Goal: Information Seeking & Learning: Learn about a topic

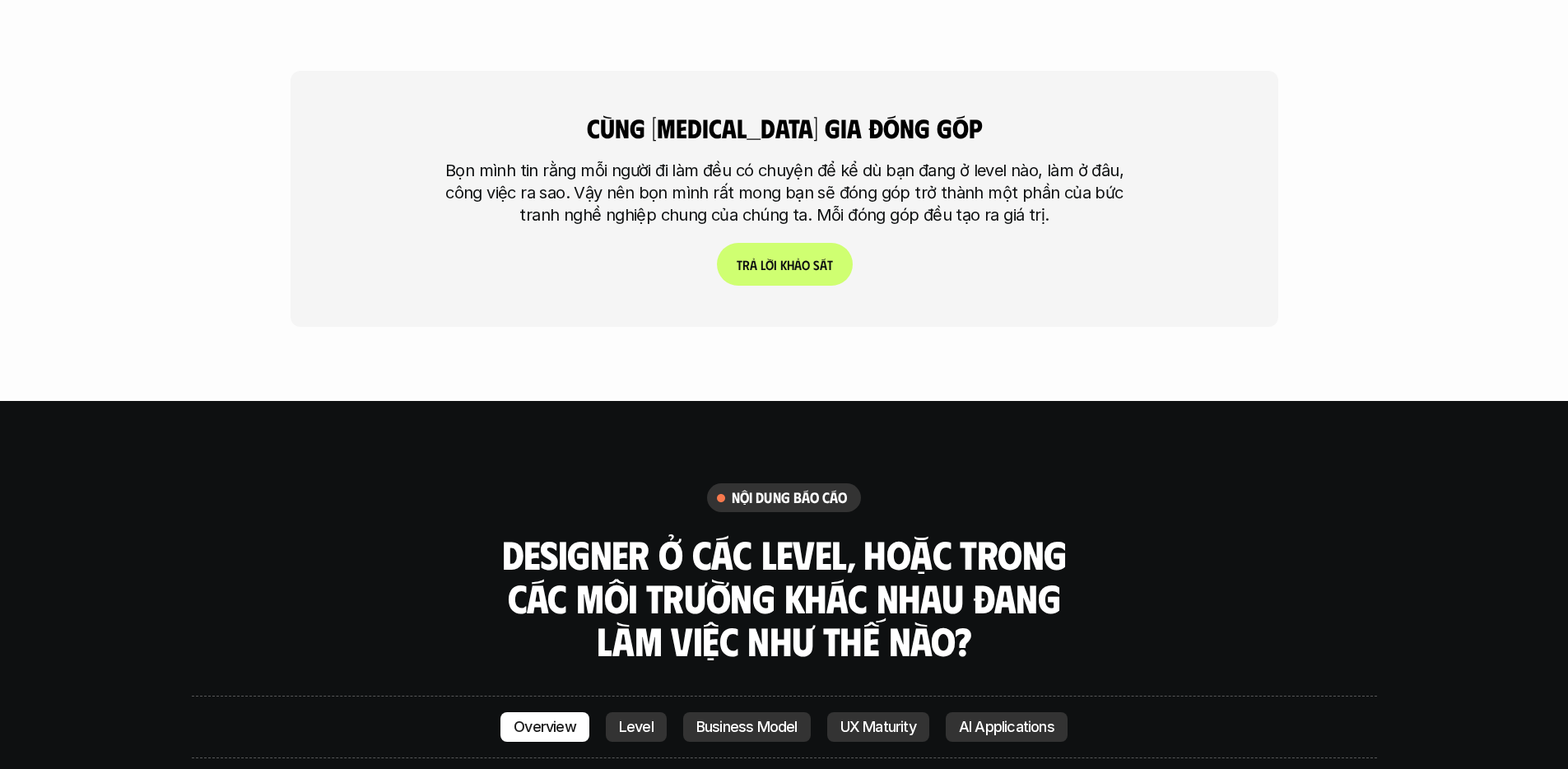
scroll to position [4513, 0]
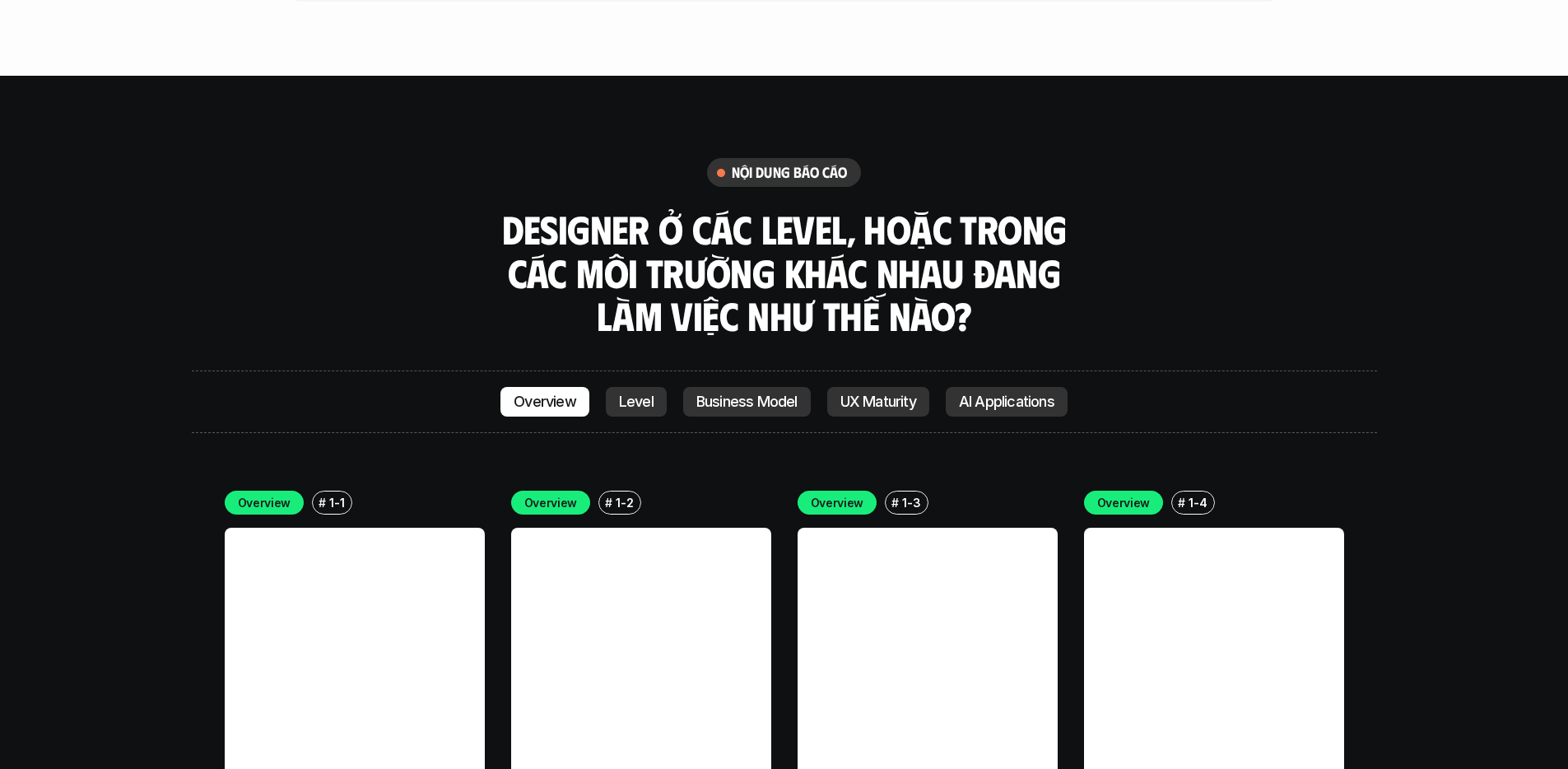
click at [612, 387] on link "Level" at bounding box center [636, 401] width 61 height 30
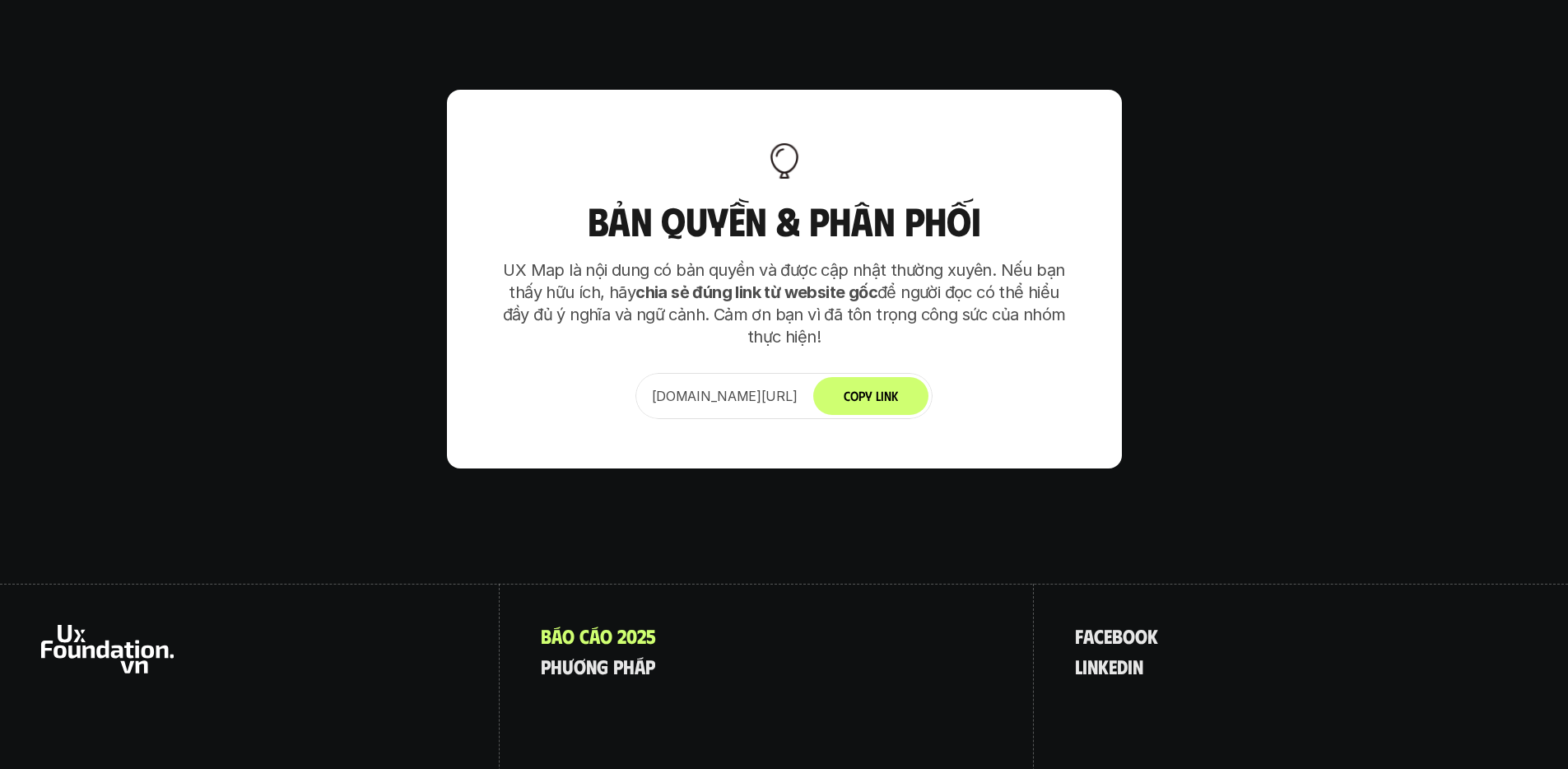
scroll to position [10337, 0]
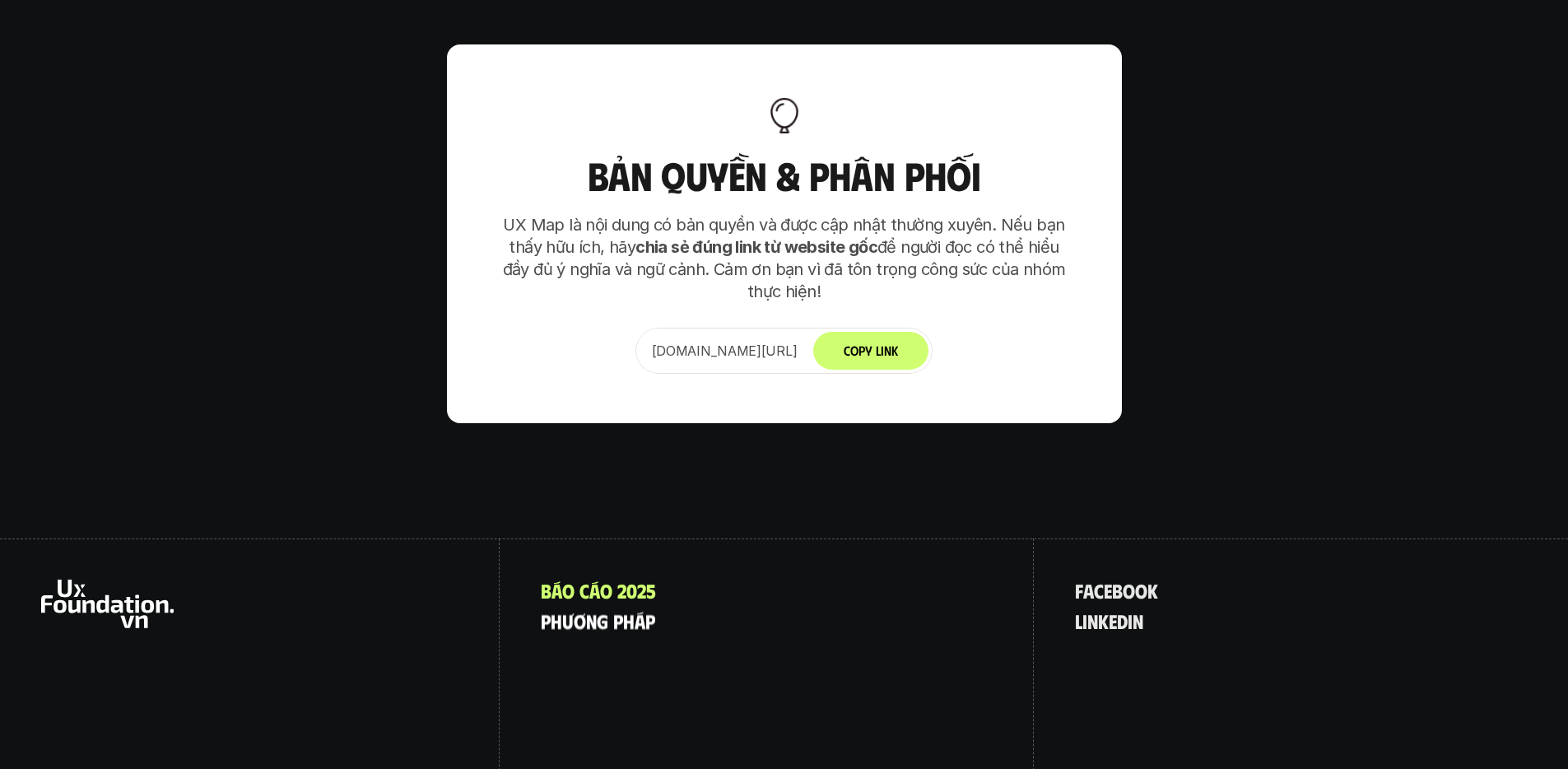
click at [641, 610] on p "p h ư ơ n g p h á p" at bounding box center [598, 620] width 115 height 21
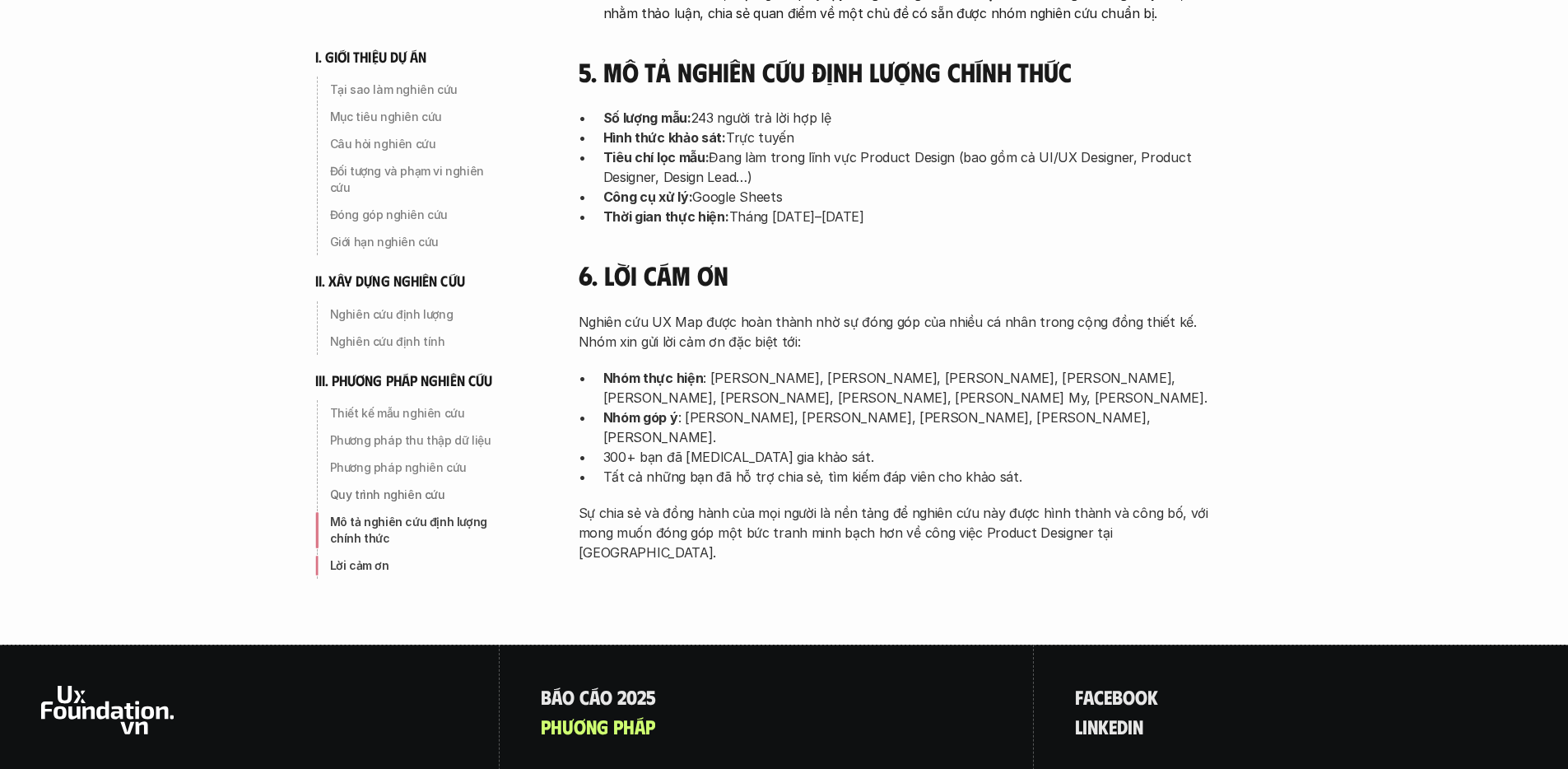
scroll to position [5291, 0]
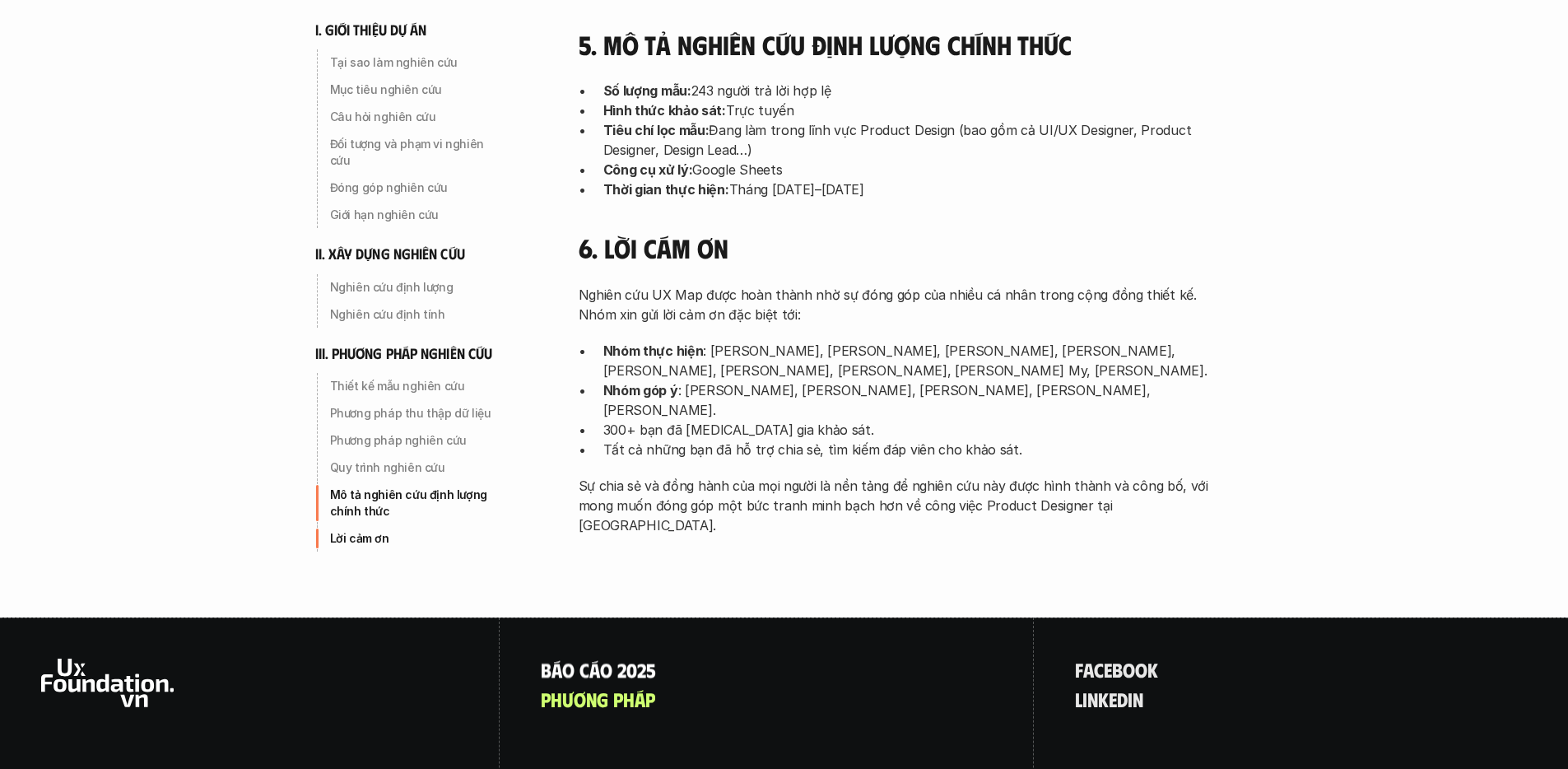
click at [590, 659] on p "B á o c á o 2 0 2 5" at bounding box center [598, 669] width 115 height 21
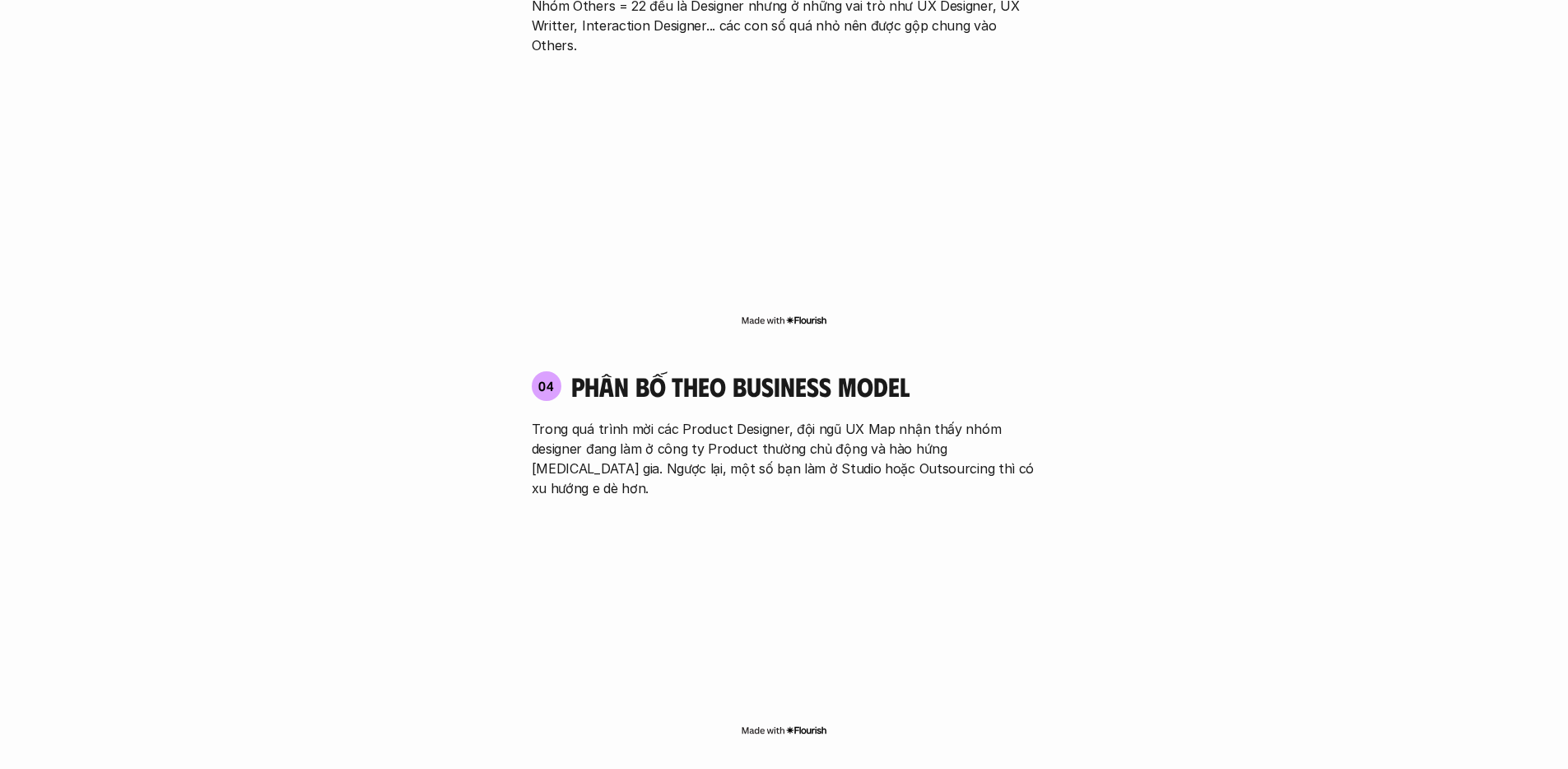
scroll to position [2755, 0]
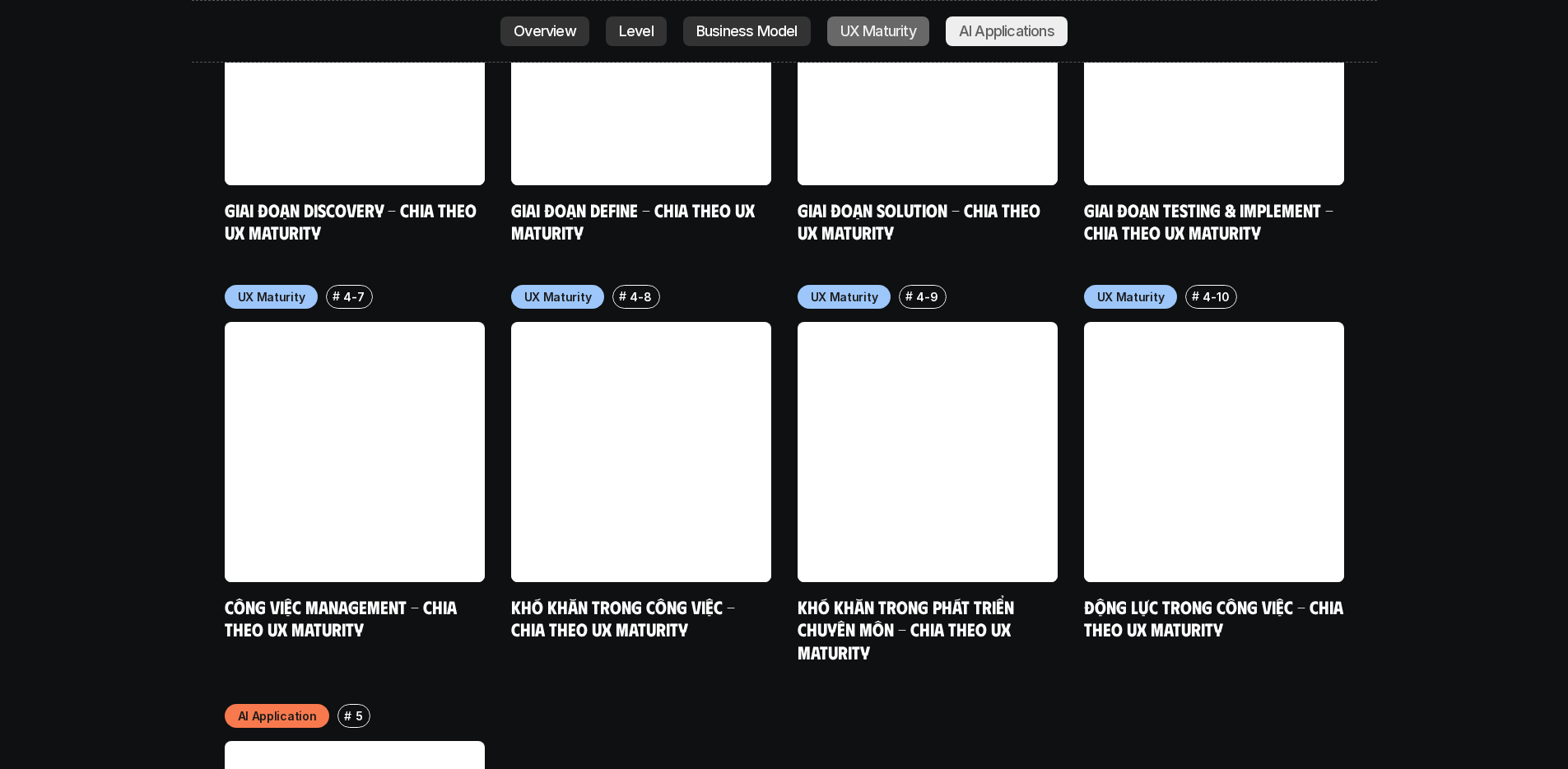
scroll to position [8266, 0]
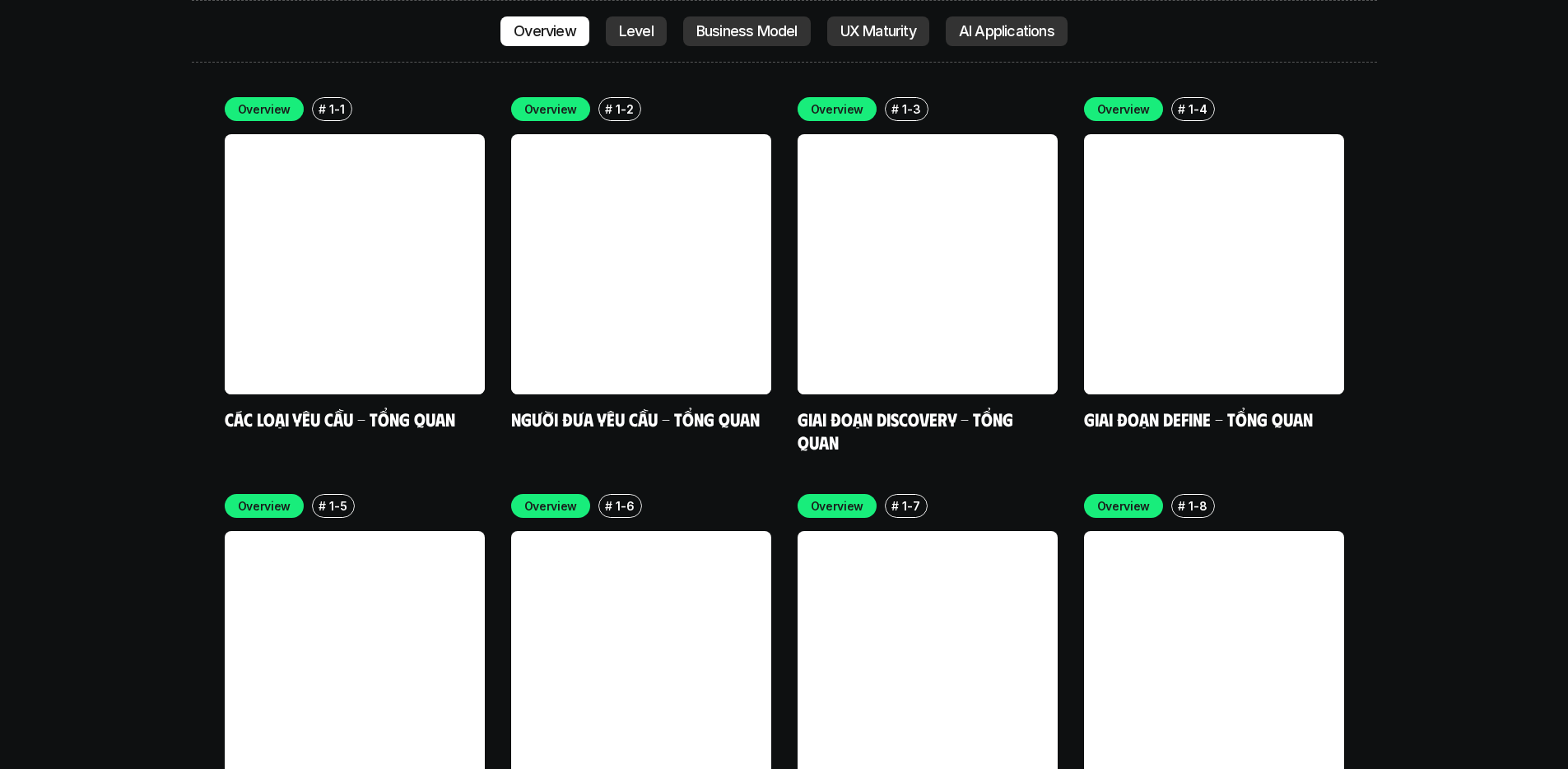
scroll to position [4599, 0]
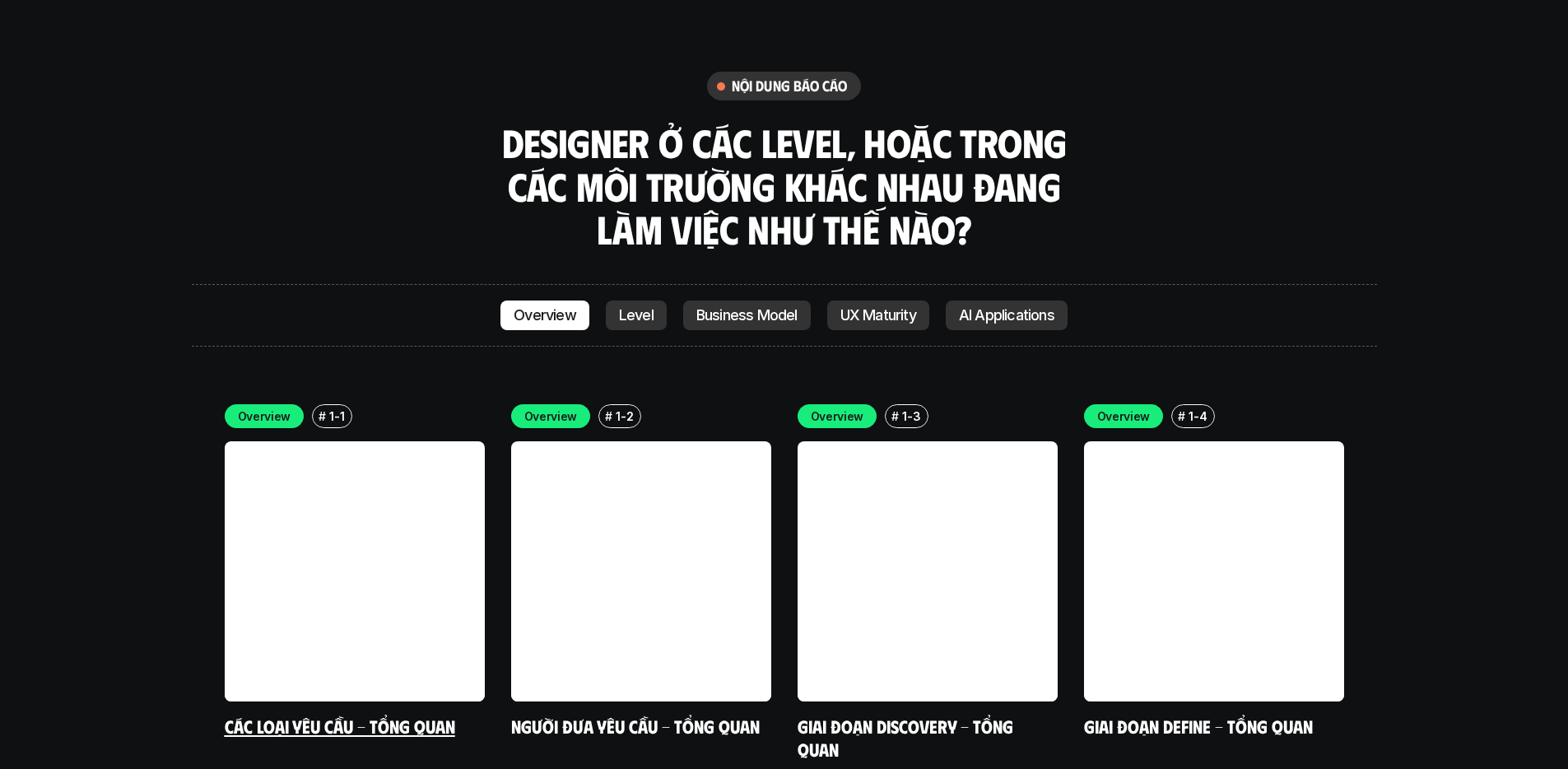
click at [382, 447] on link at bounding box center [355, 571] width 260 height 260
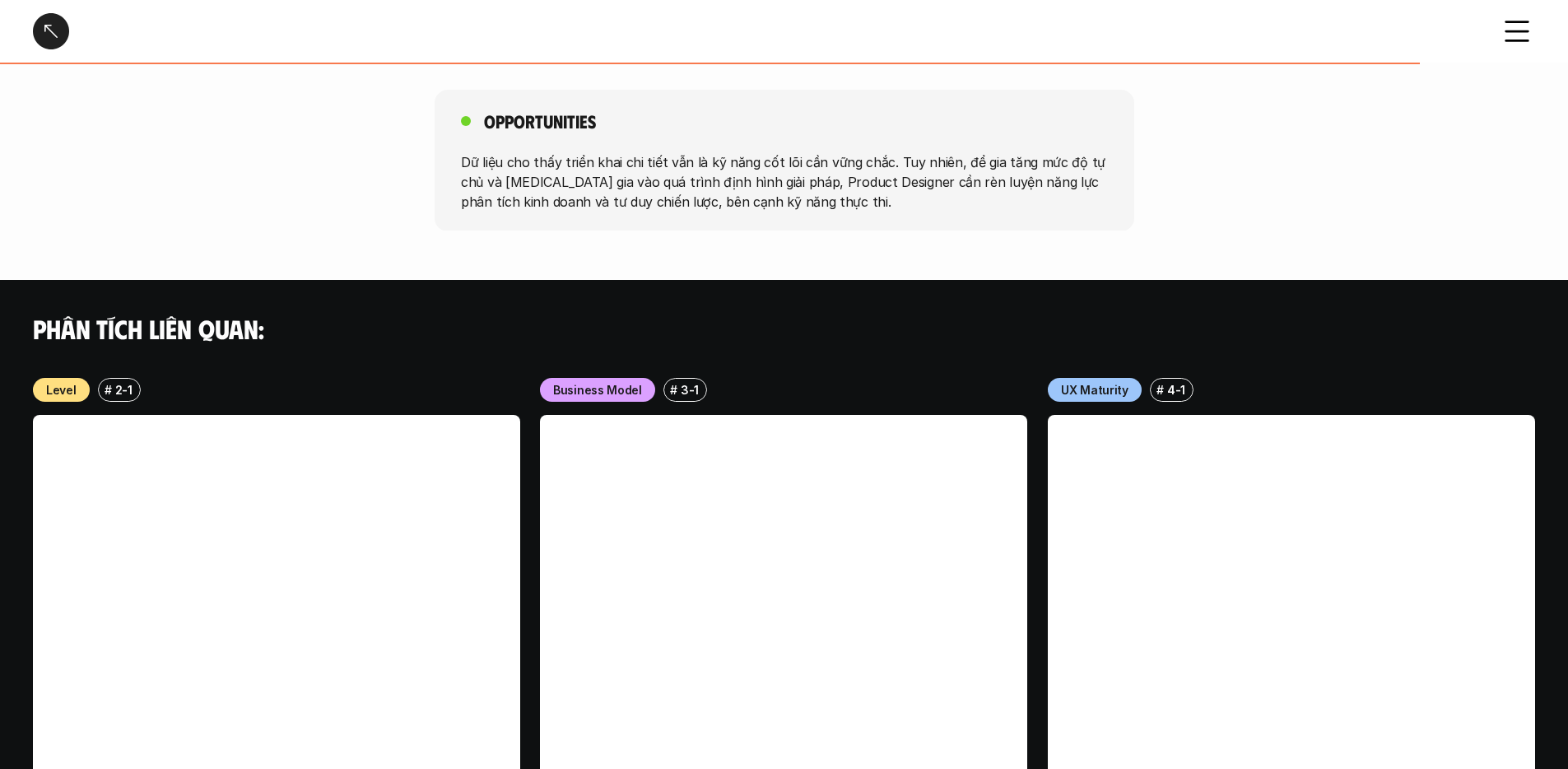
scroll to position [1632, 0]
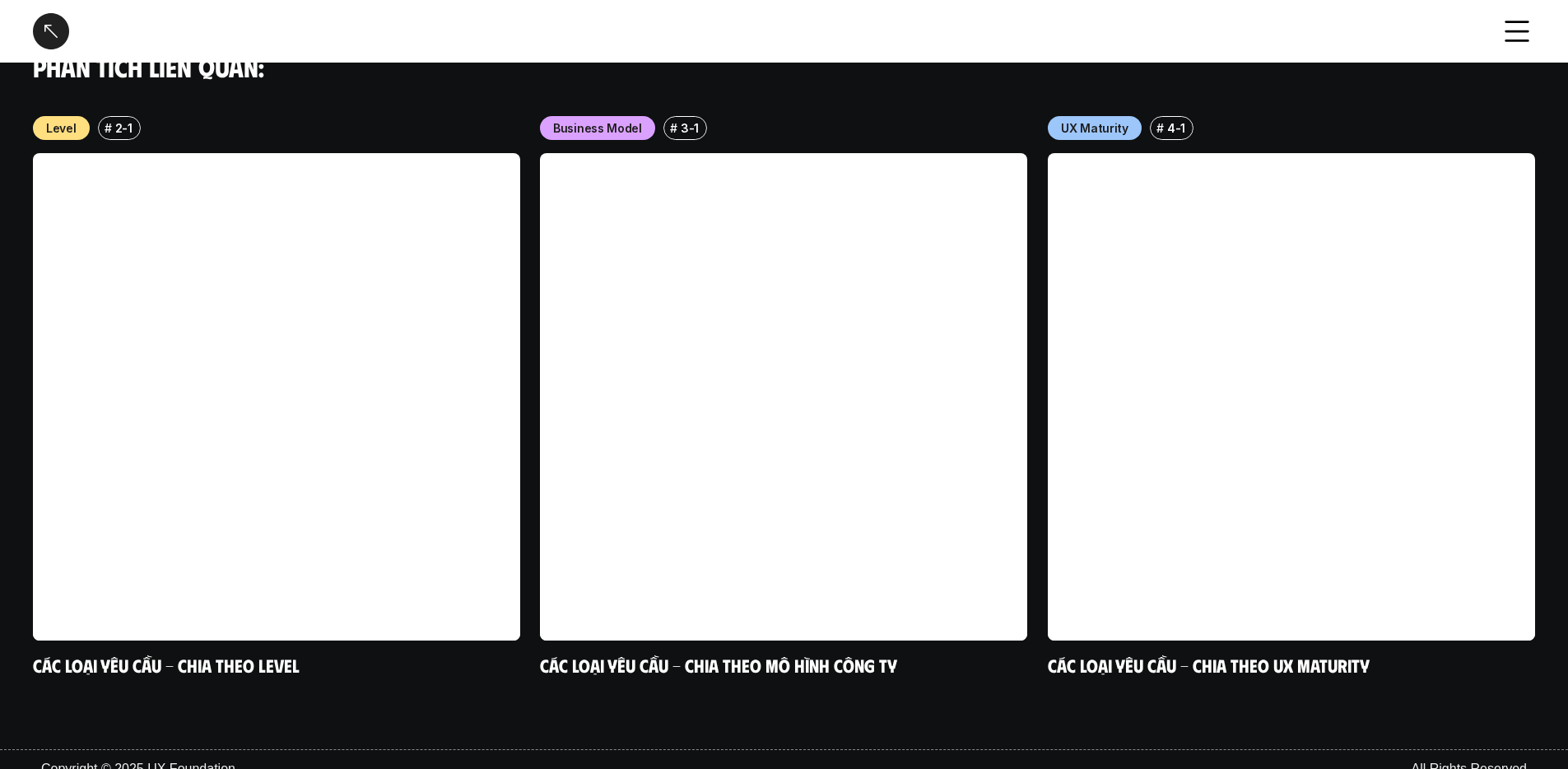
click at [1522, 33] on icon at bounding box center [1517, 31] width 36 height 36
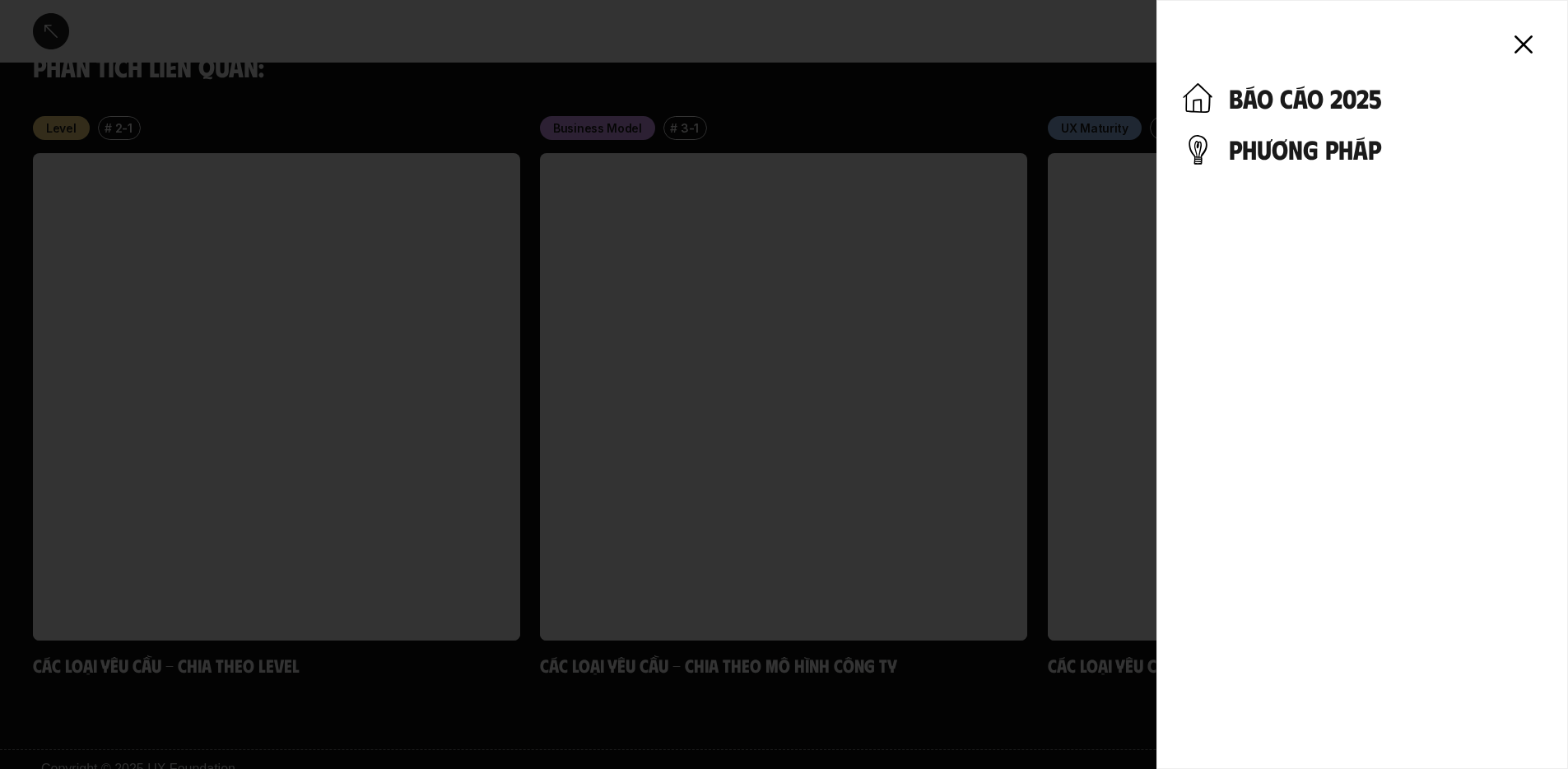
click at [1522, 33] on icon at bounding box center [1524, 44] width 36 height 36
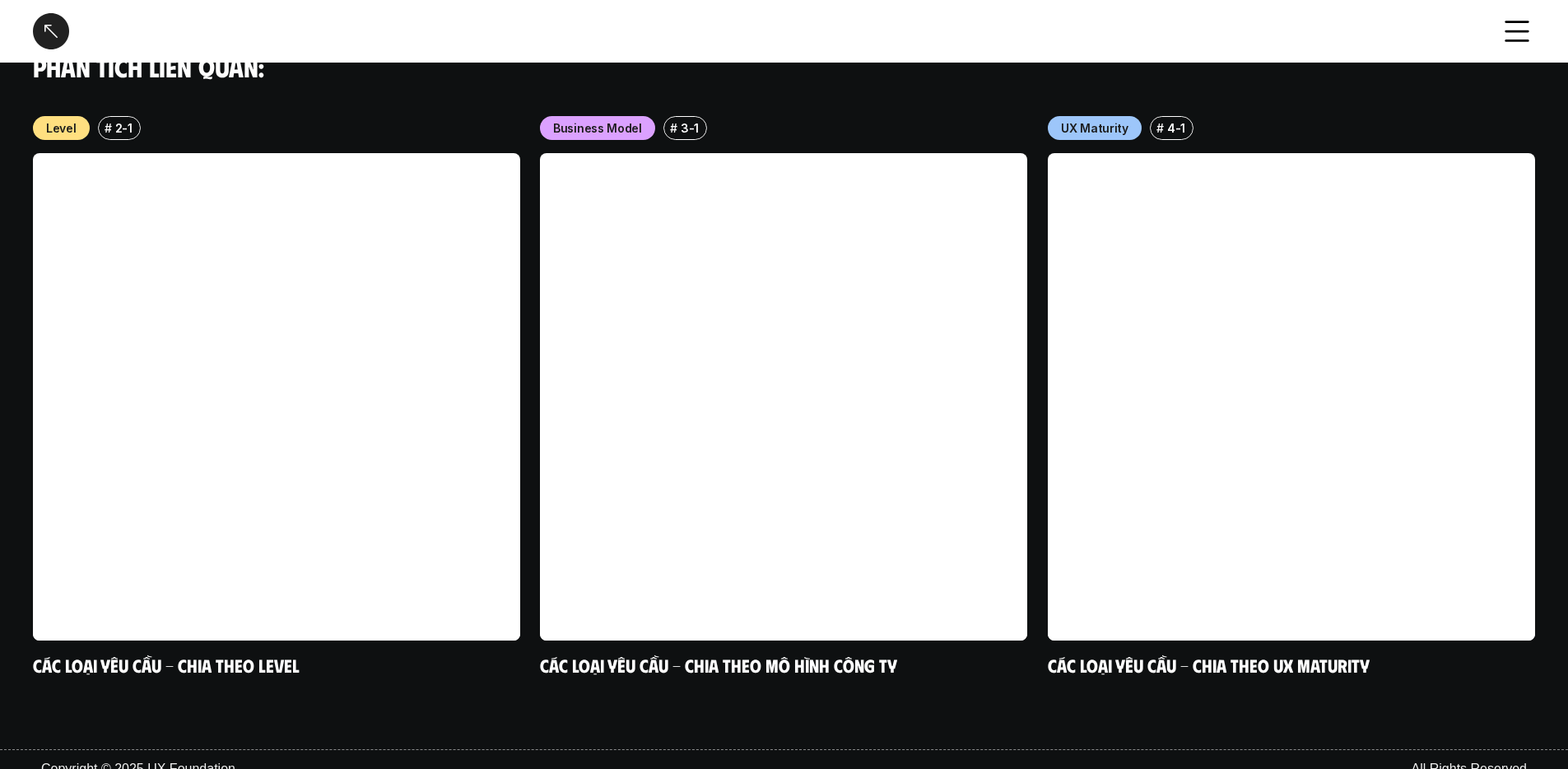
click at [1522, 33] on div at bounding box center [784, 384] width 1568 height 769
click at [46, 24] on div at bounding box center [50, 31] width 36 height 36
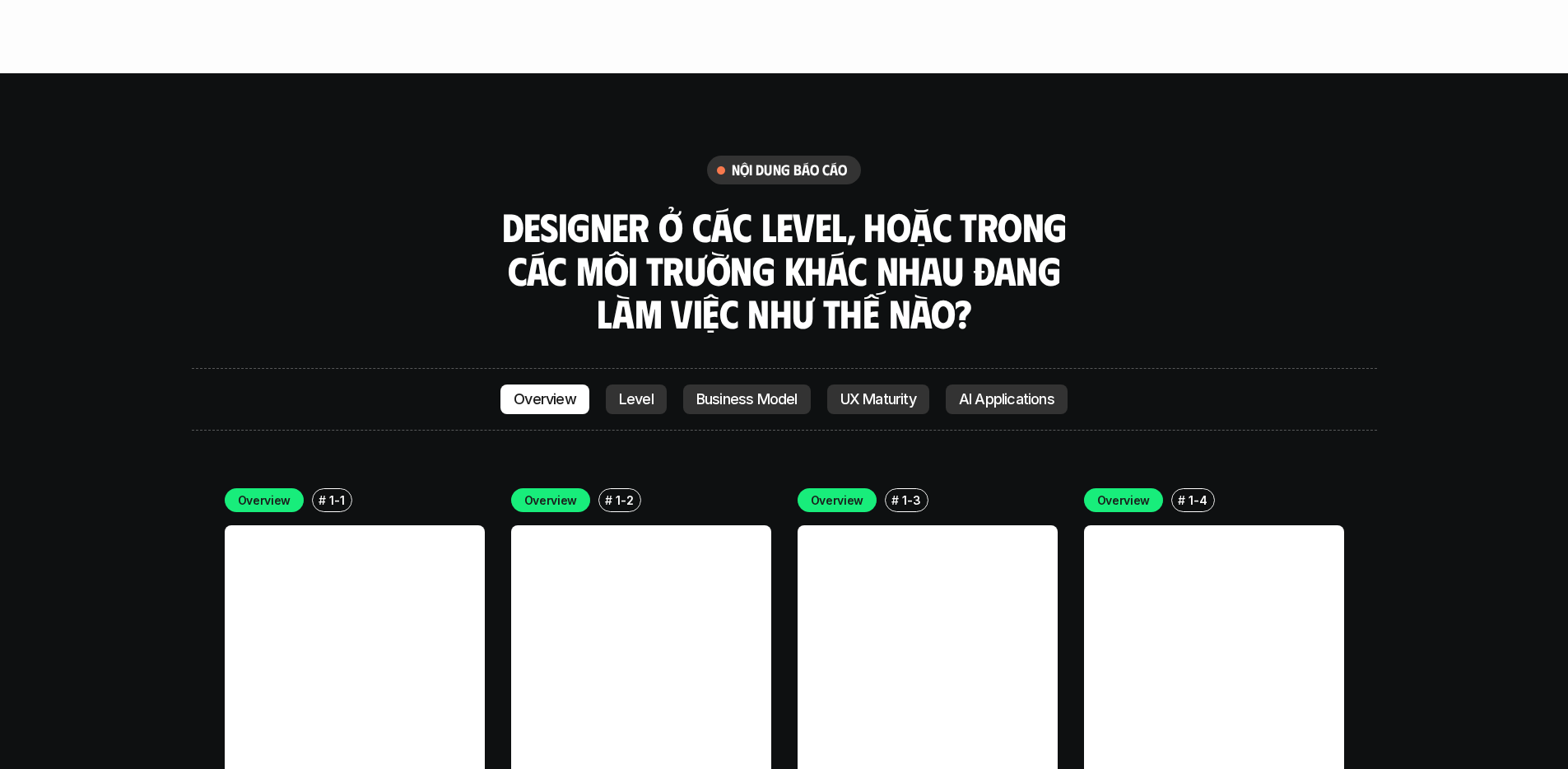
scroll to position [4509, 0]
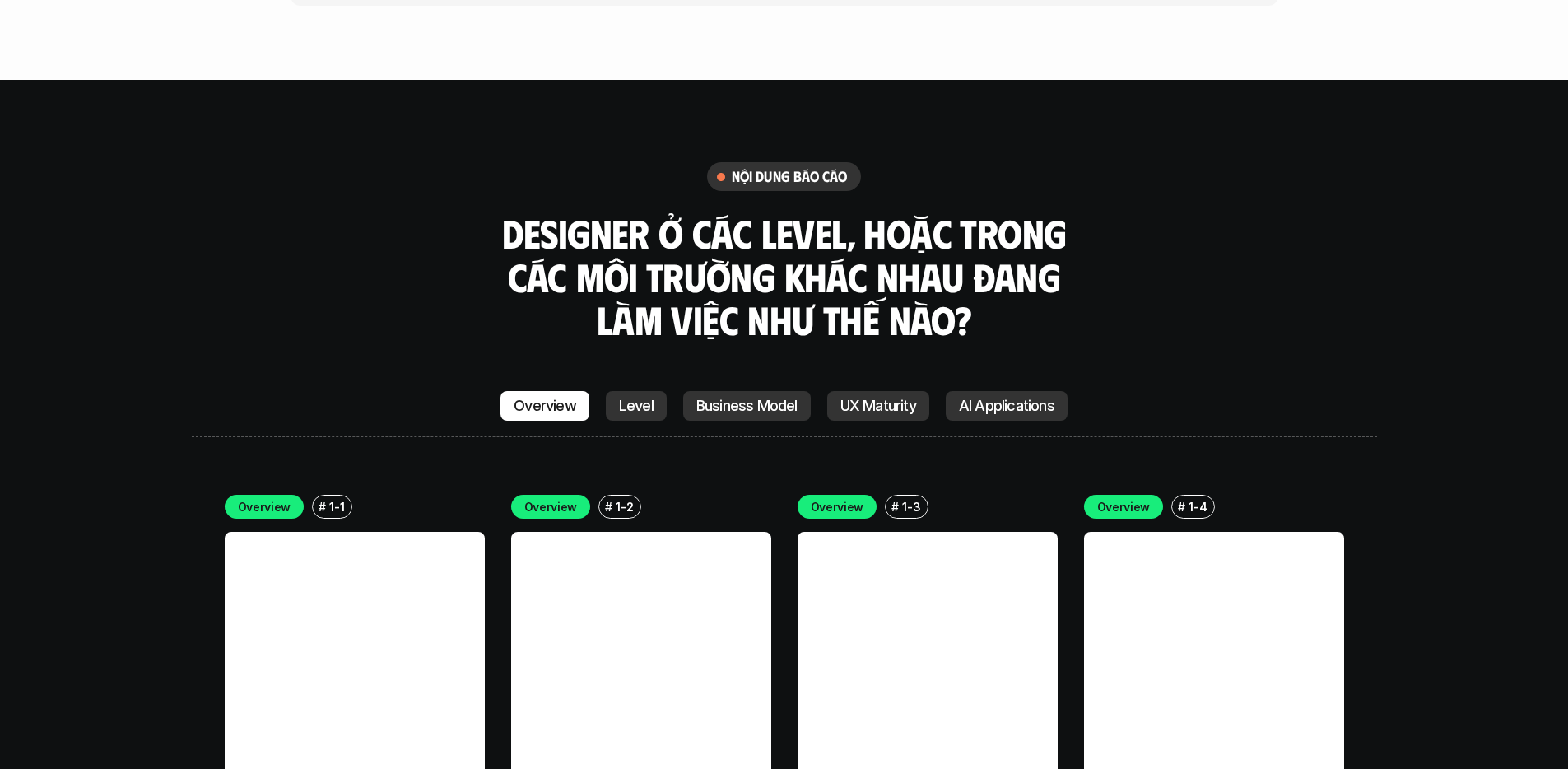
click at [751, 375] on div "Overview Level Business Model UX Maturity AI Applications" at bounding box center [784, 405] width 1186 height 62
click at [754, 398] on p "Business Model" at bounding box center [747, 405] width 101 height 16
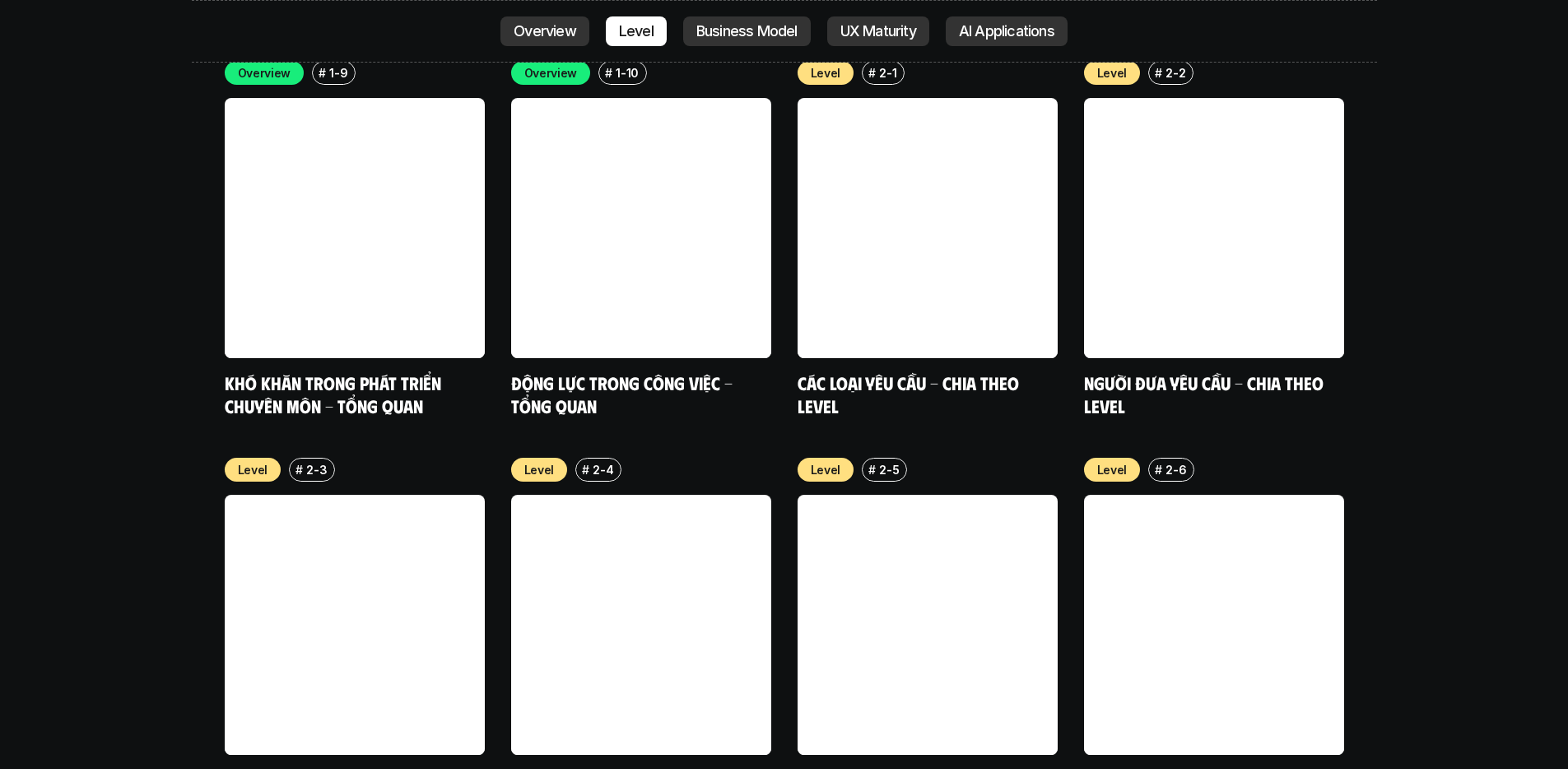
scroll to position [5717, 0]
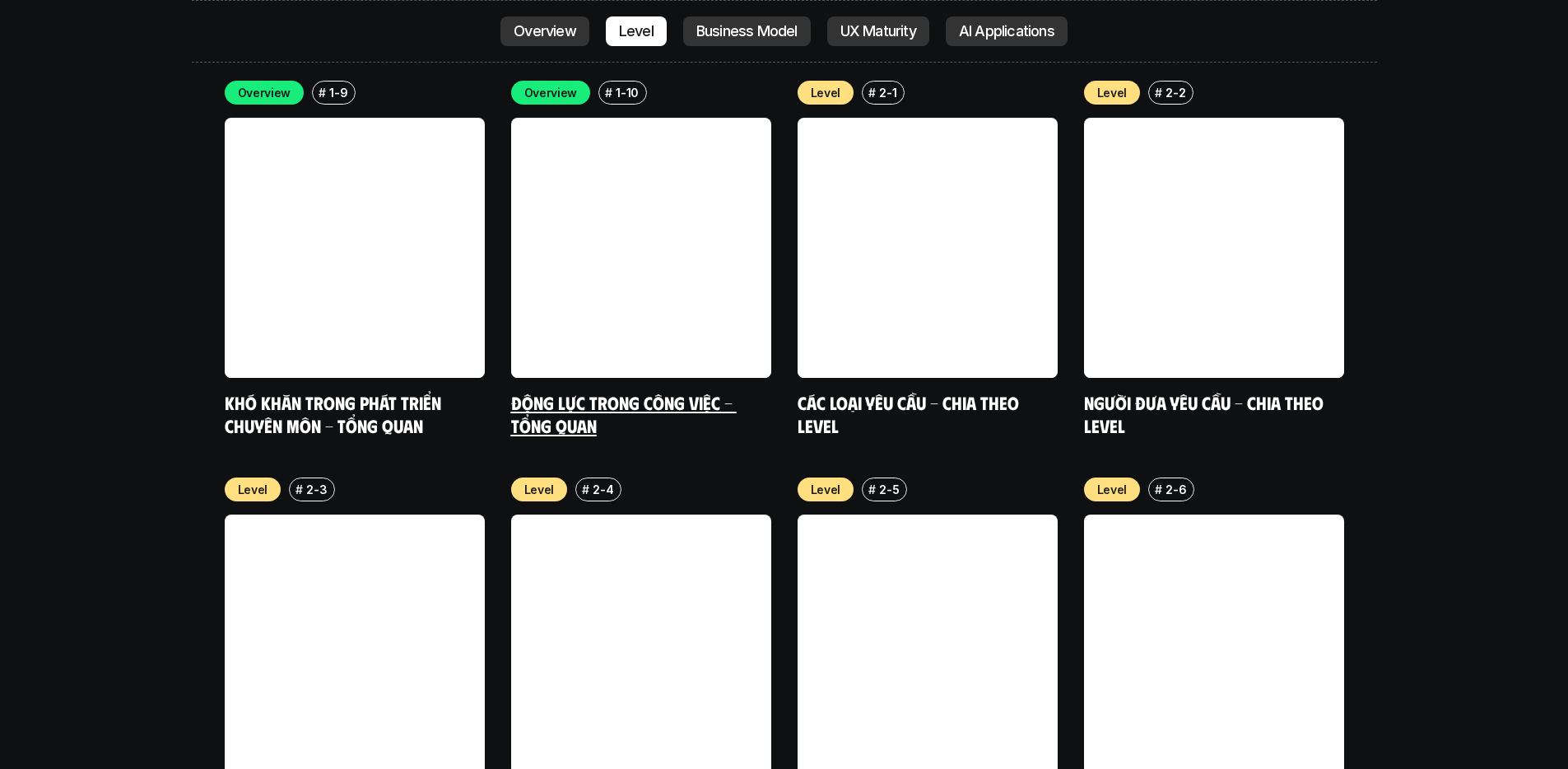
click at [658, 118] on link at bounding box center [642, 248] width 260 height 260
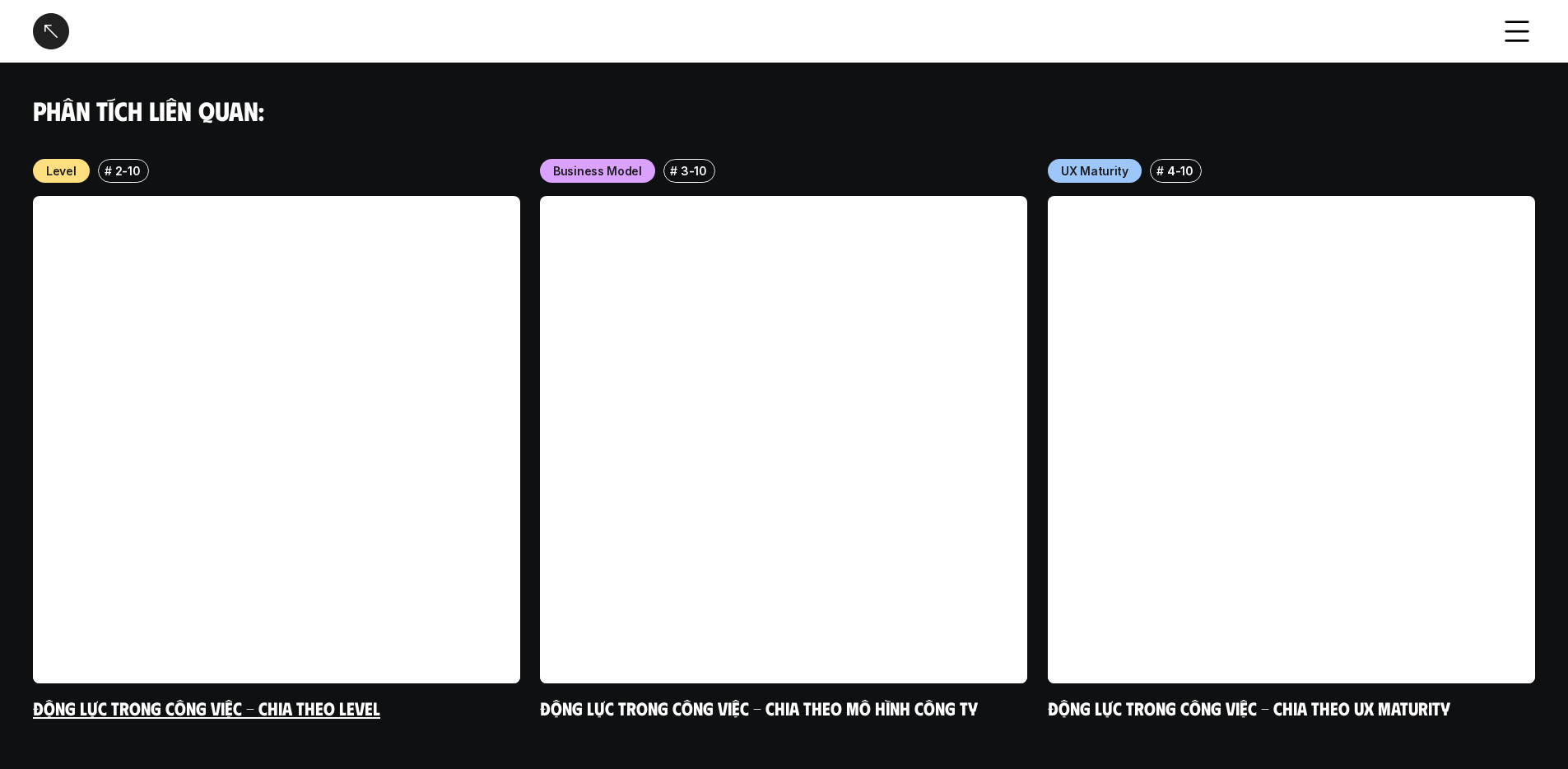
scroll to position [1645, 0]
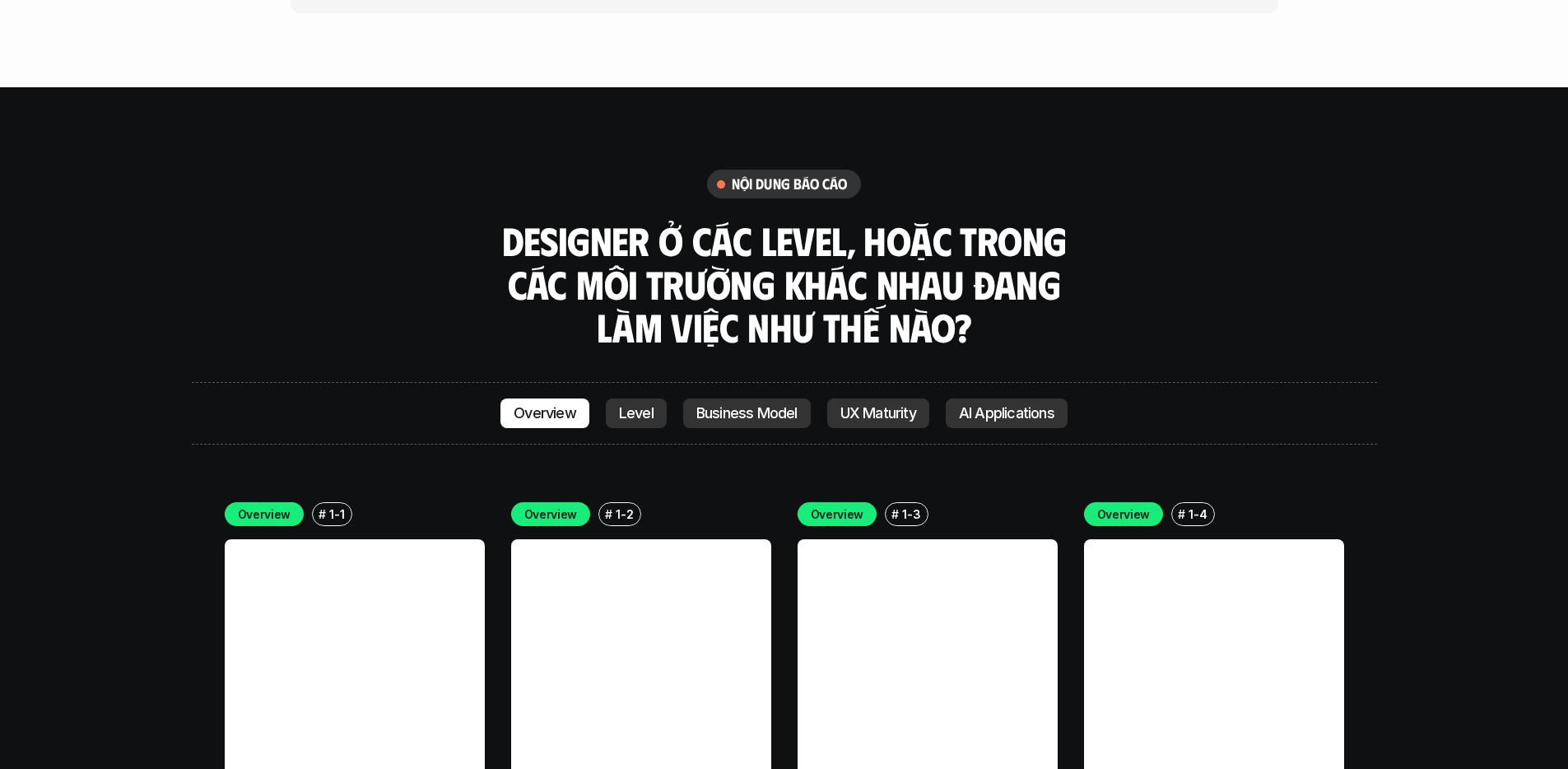
scroll to position [4500, 0]
